Goal: Check status: Check status

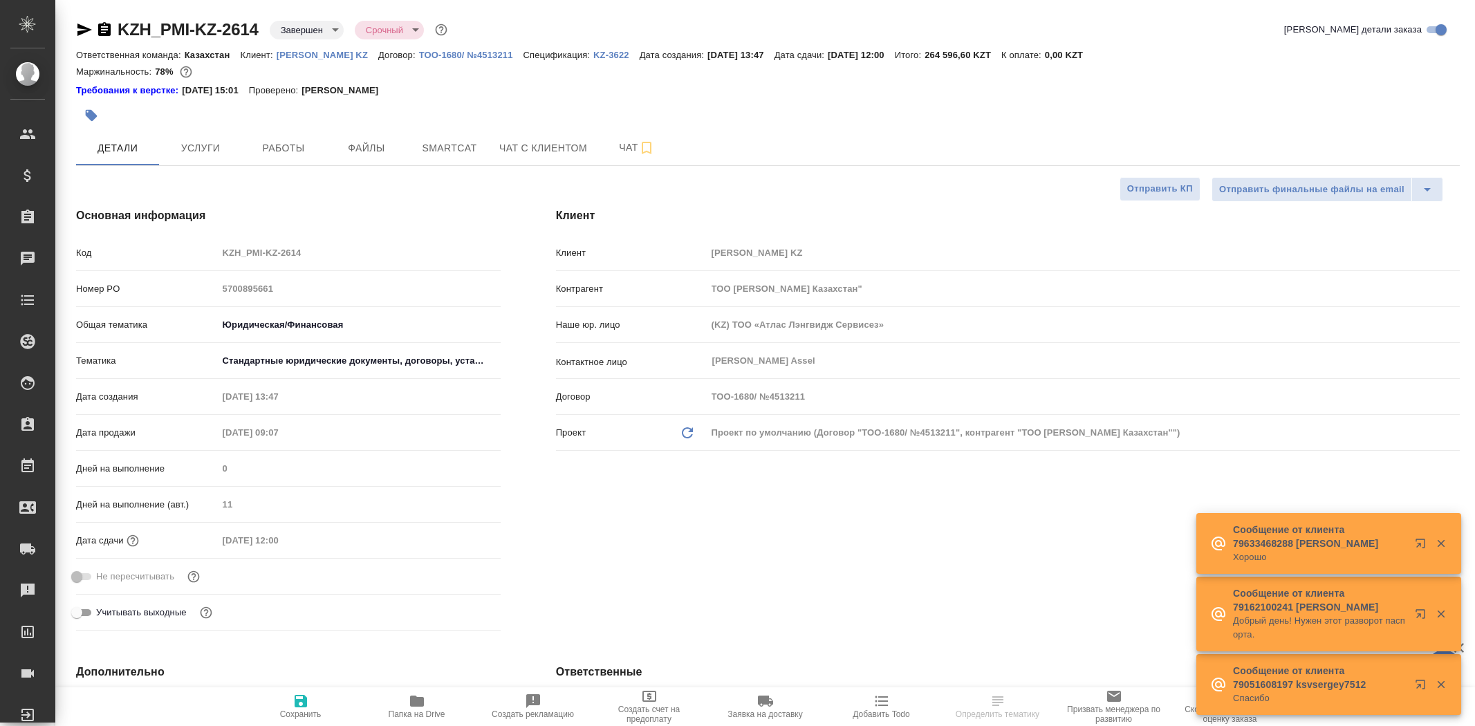
select select "RU"
type input "[PERSON_NAME]"
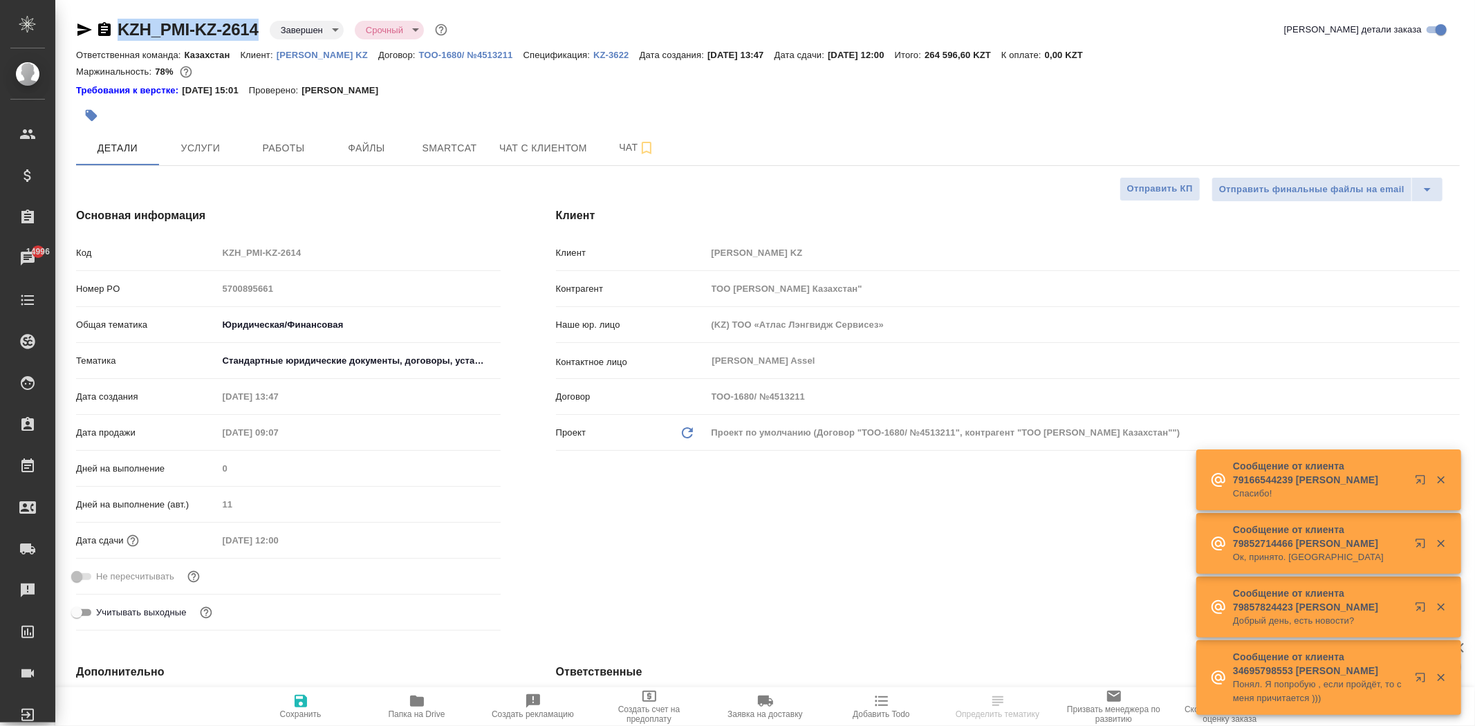
drag, startPoint x: 115, startPoint y: 28, endPoint x: 264, endPoint y: 31, distance: 148.7
click at [264, 31] on div "KZH_PMI-KZ-2614 Завершен closed Срочный urgent" at bounding box center [263, 30] width 374 height 22
copy link "KZH_PMI-KZ-2614"
select select "RU"
type textarea "x"
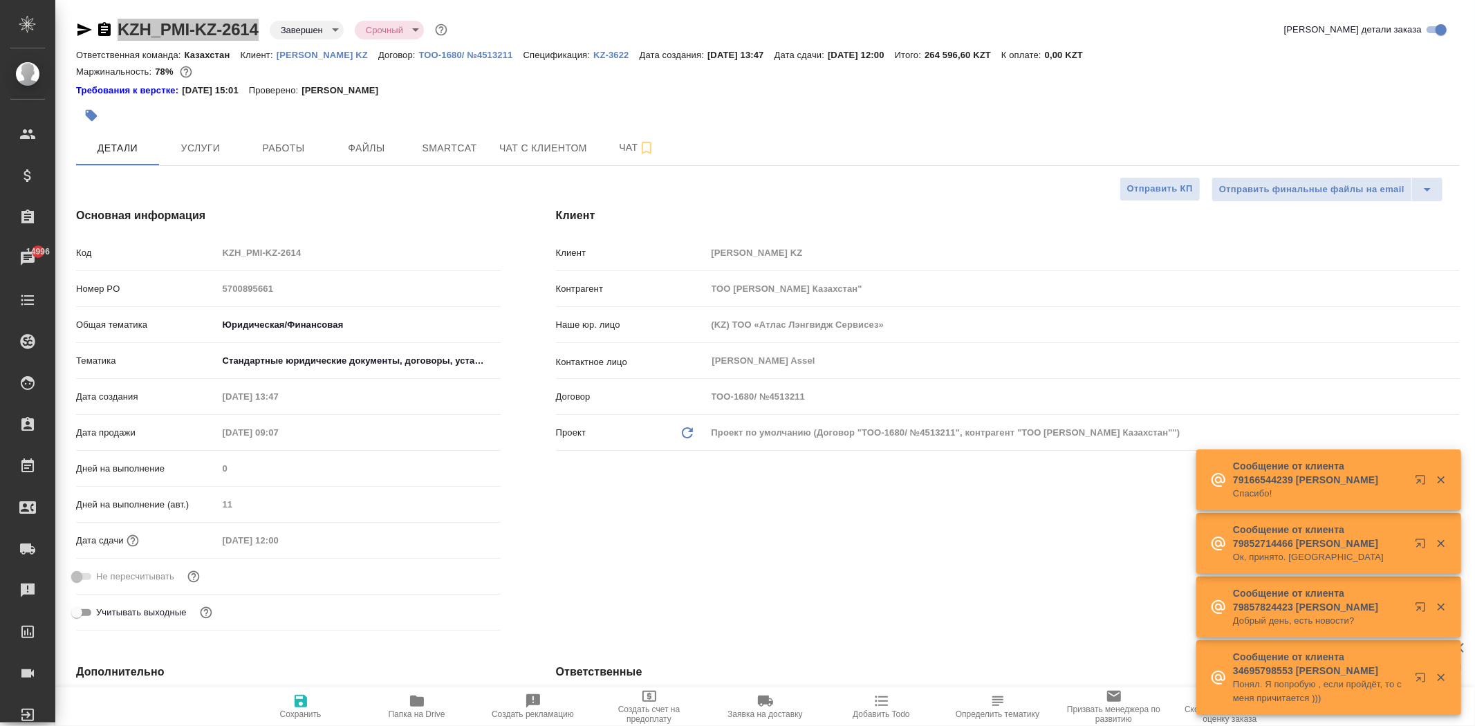
type textarea "x"
